Goal: Task Accomplishment & Management: Manage account settings

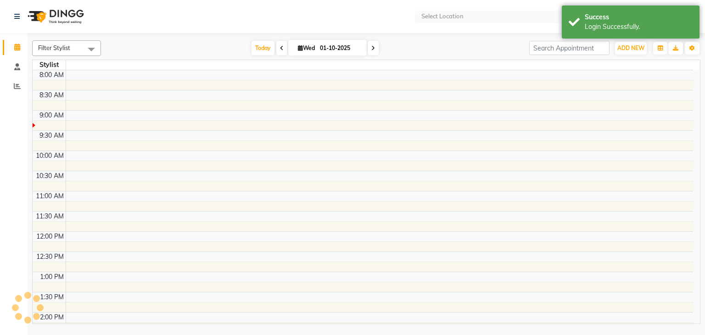
select select "en"
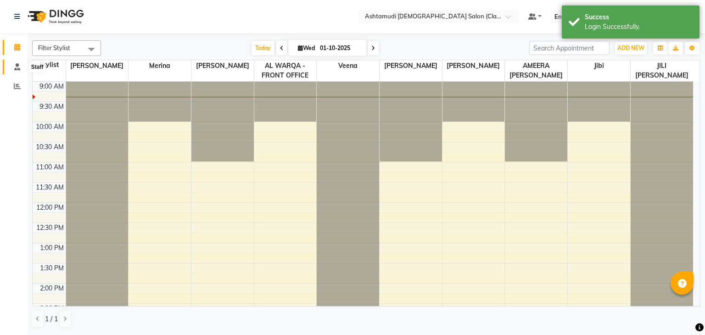
click at [14, 67] on icon at bounding box center [17, 66] width 6 height 7
